Goal: Task Accomplishment & Management: Complete application form

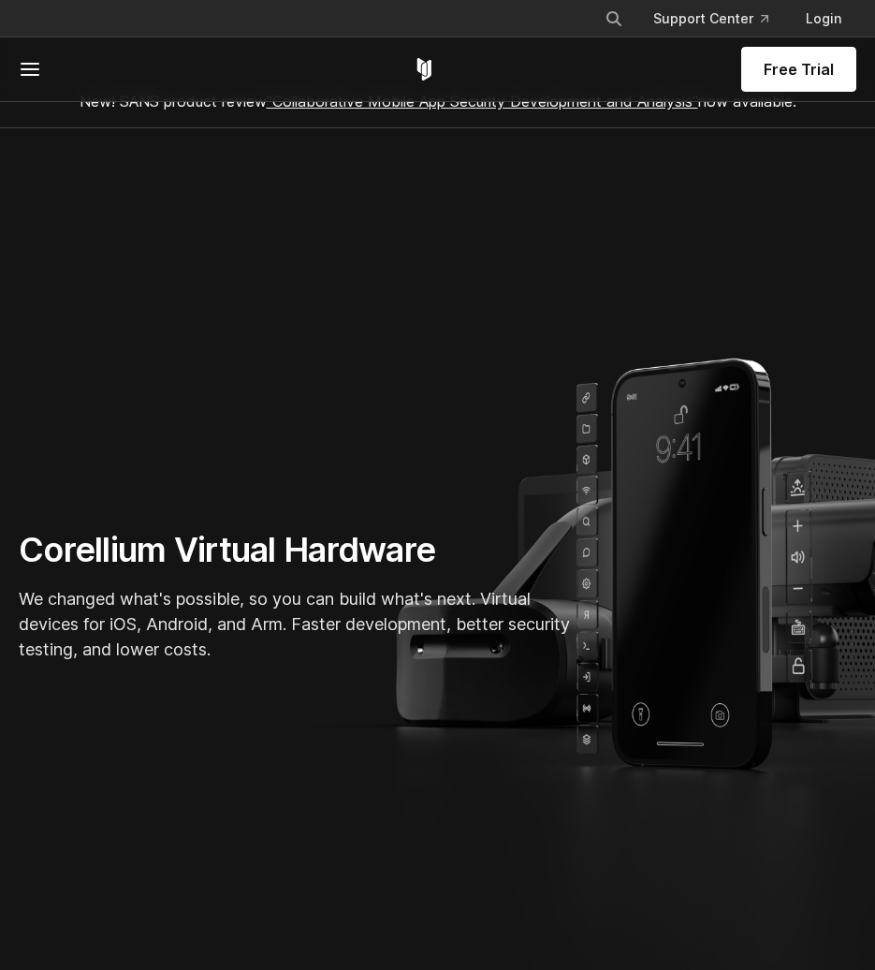
click at [758, 66] on link "Free Trial" at bounding box center [798, 69] width 115 height 45
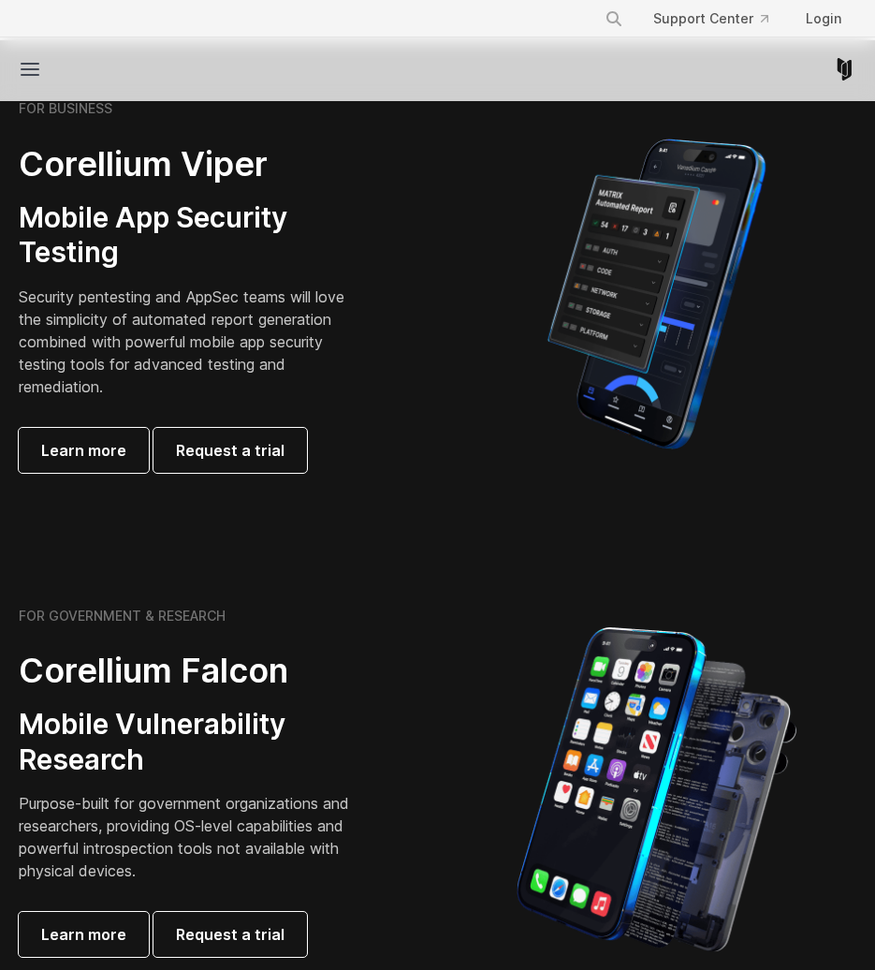
scroll to position [329, 0]
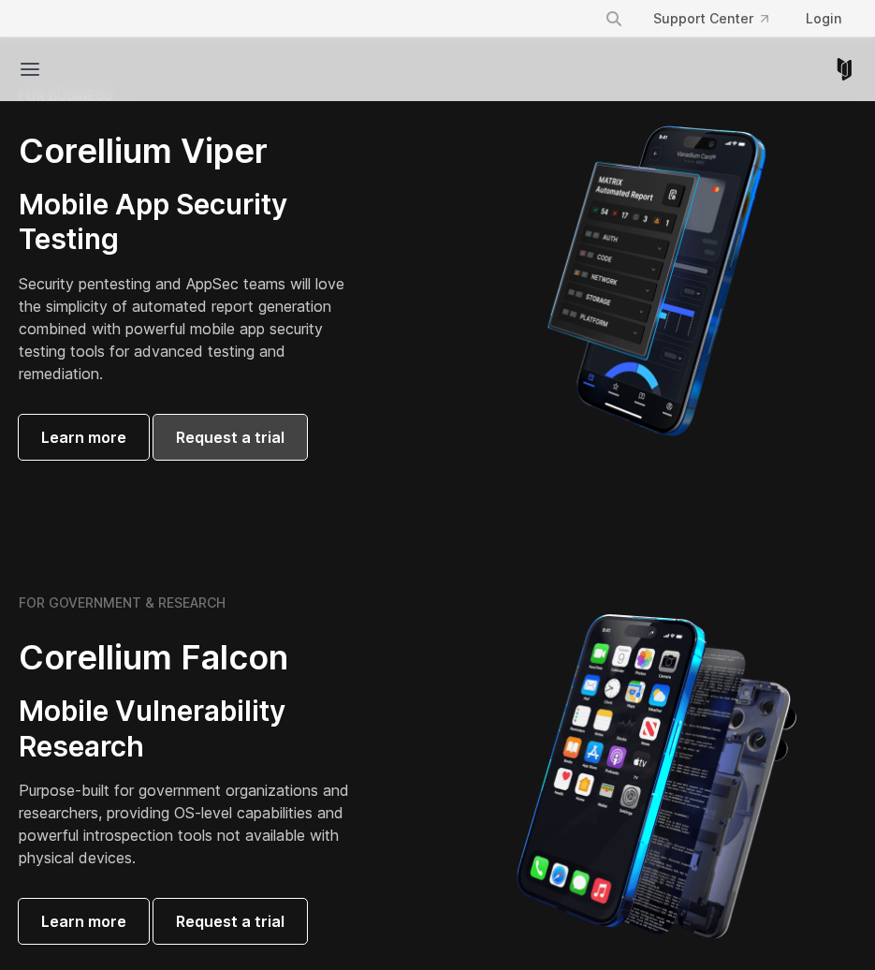
click at [268, 420] on link "Request a trial" at bounding box center [231, 437] width 154 height 45
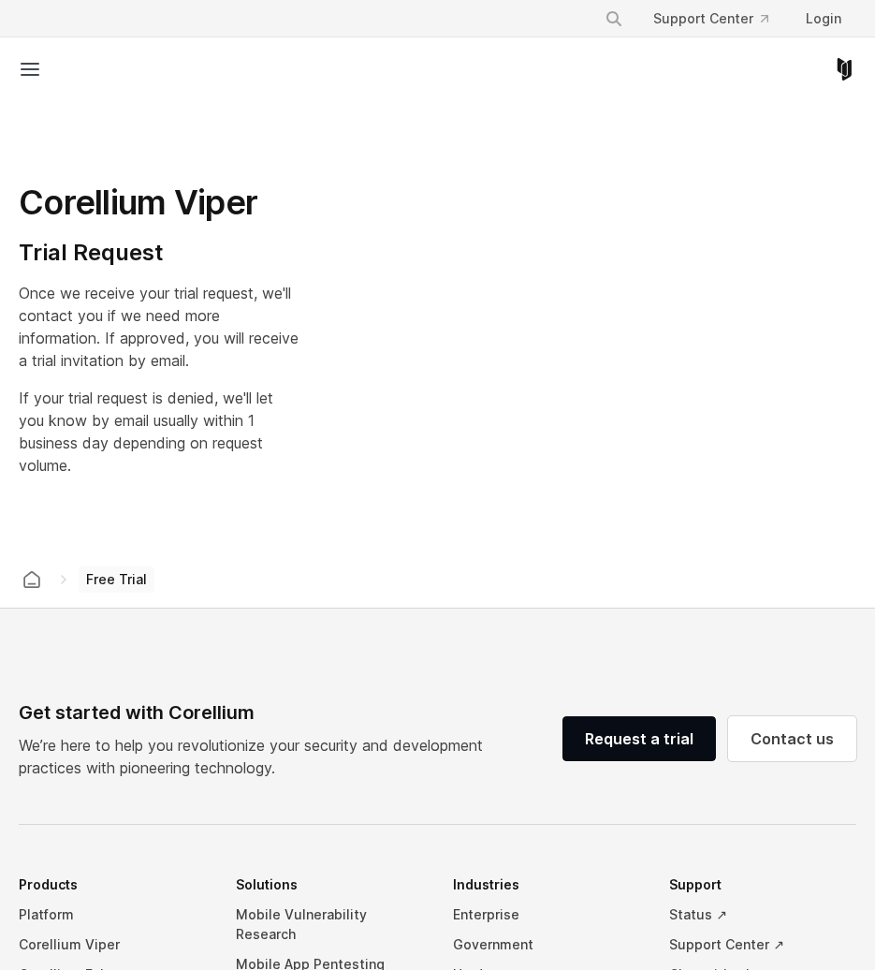
select select "**"
